Goal: Task Accomplishment & Management: Complete application form

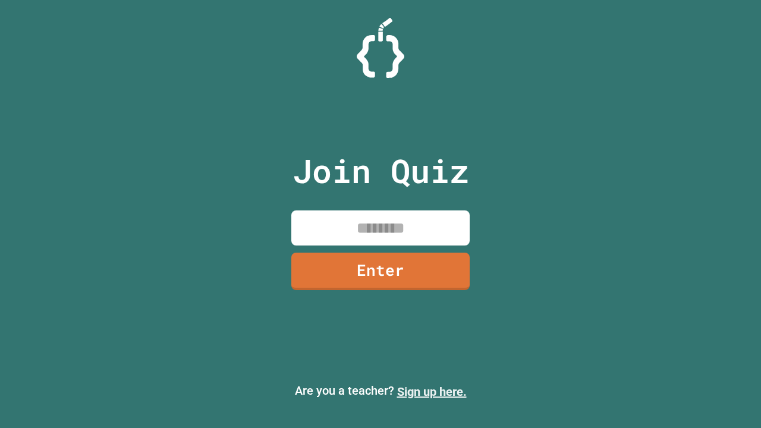
click at [432, 392] on link "Sign up here." at bounding box center [432, 392] width 70 height 14
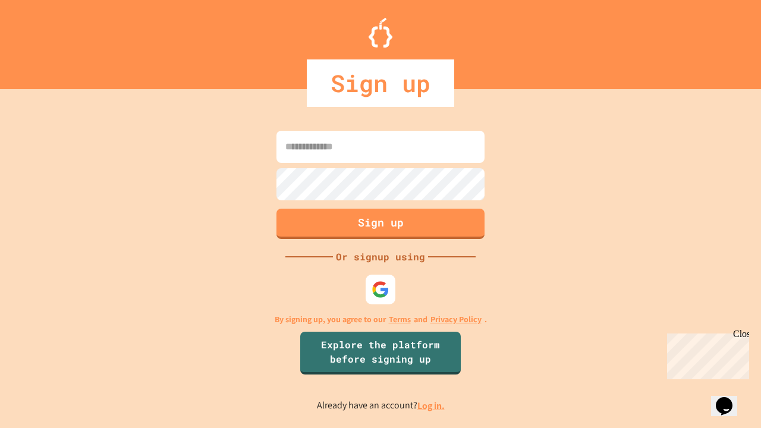
click at [432, 406] on link "Log in." at bounding box center [431, 406] width 27 height 12
